Goal: Task Accomplishment & Management: Manage account settings

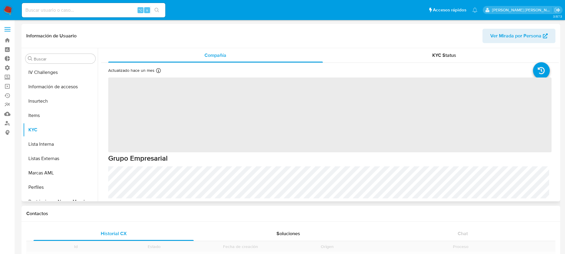
scroll to position [252, 0]
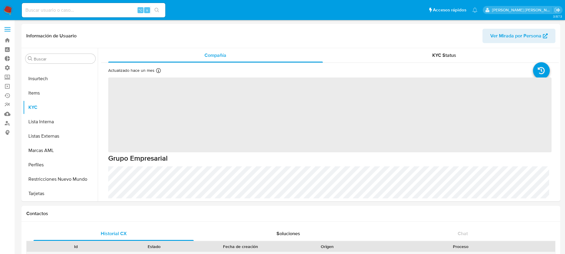
click at [5, 25] on label at bounding box center [7, 29] width 15 height 13
click at [0, 0] on input "checkbox" at bounding box center [0, 0] width 0 height 0
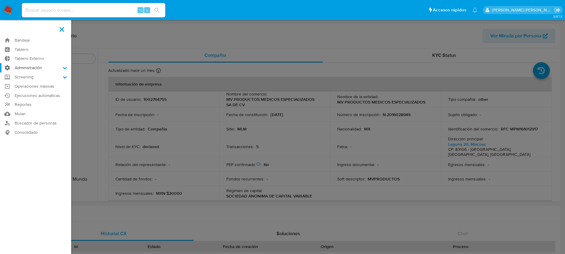
select select "10"
click at [65, 67] on icon at bounding box center [65, 68] width 4 height 4
click at [0, 0] on input "Administración" at bounding box center [0, 0] width 0 height 0
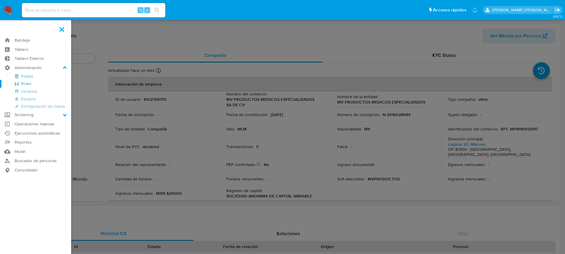
click at [27, 82] on link "Roles" at bounding box center [35, 83] width 71 height 7
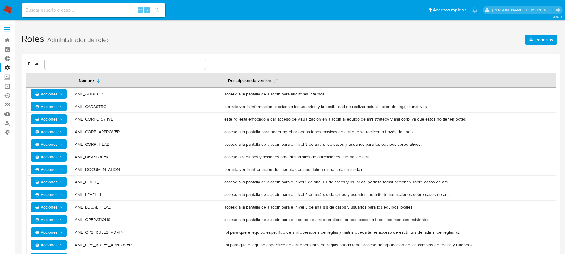
click at [62, 144] on polygon "Acciones" at bounding box center [61, 143] width 3 height 1
click at [53, 159] on button "Usuarios" at bounding box center [50, 159] width 54 height 14
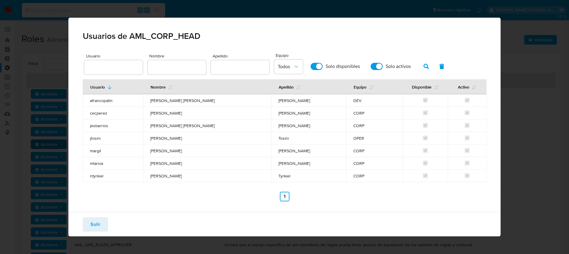
click at [43, 165] on div "Usuarios de AML_CORP_HEAD Usuario Nombre Apellido Equipo Todos Solo disponibles…" at bounding box center [284, 127] width 569 height 254
drag, startPoint x: 95, startPoint y: 224, endPoint x: 86, endPoint y: 217, distance: 11.6
click at [95, 224] on span "Salir" at bounding box center [96, 224] width 10 height 13
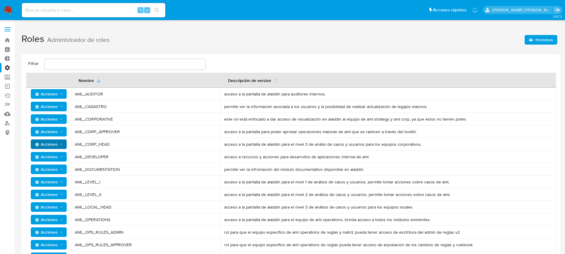
click at [61, 130] on icon "Acciones" at bounding box center [61, 131] width 5 height 5
click at [55, 143] on button "Usuarios" at bounding box center [50, 146] width 54 height 14
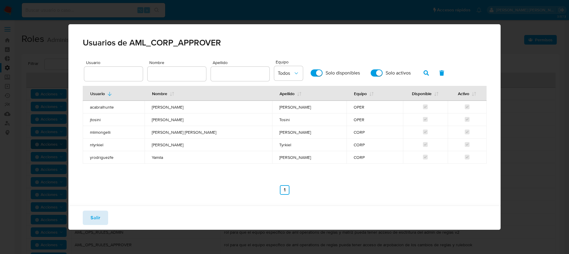
click at [99, 216] on span "Salir" at bounding box center [96, 217] width 10 height 13
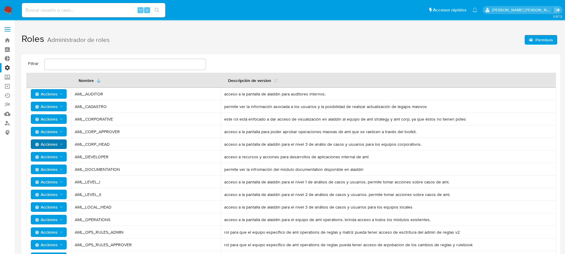
click at [61, 130] on icon "Acciones" at bounding box center [61, 131] width 5 height 5
click at [50, 164] on button "Permisos" at bounding box center [50, 161] width 54 height 14
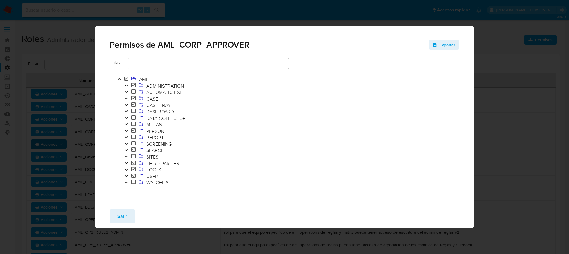
click at [126, 170] on icon "Toggle" at bounding box center [126, 169] width 3 height 2
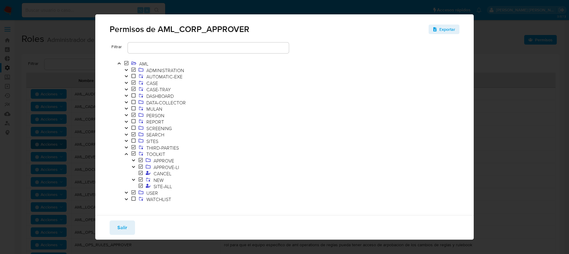
scroll to position [10, 0]
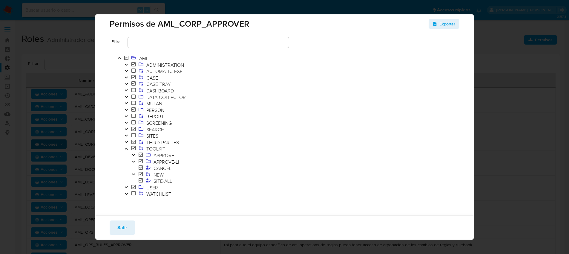
click at [133, 154] on icon "Toggle" at bounding box center [133, 155] width 4 height 4
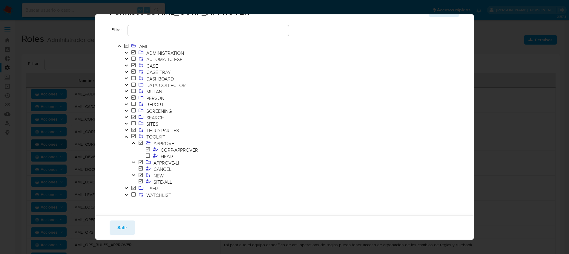
scroll to position [23, 0]
click at [134, 160] on icon "Toggle" at bounding box center [133, 161] width 4 height 4
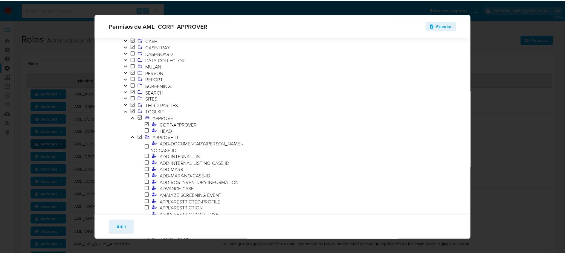
scroll to position [0, 0]
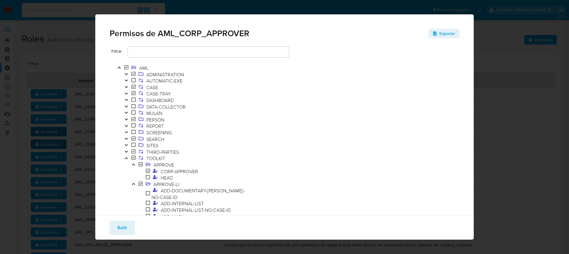
click at [492, 82] on div "Permisos de AML_CORP_APPROVER Exportar Filtrar AML ADMINISTRATION AUTOMATIC-EXE…" at bounding box center [284, 127] width 569 height 254
drag, startPoint x: 124, startPoint y: 228, endPoint x: 119, endPoint y: 222, distance: 8.1
click at [123, 228] on span "Salir" at bounding box center [122, 227] width 10 height 13
